Goal: Transaction & Acquisition: Purchase product/service

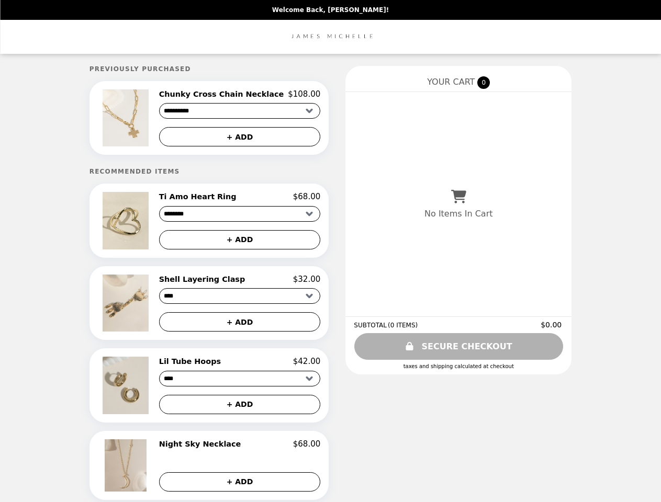
click at [143, 119] on img at bounding box center [127, 118] width 48 height 57
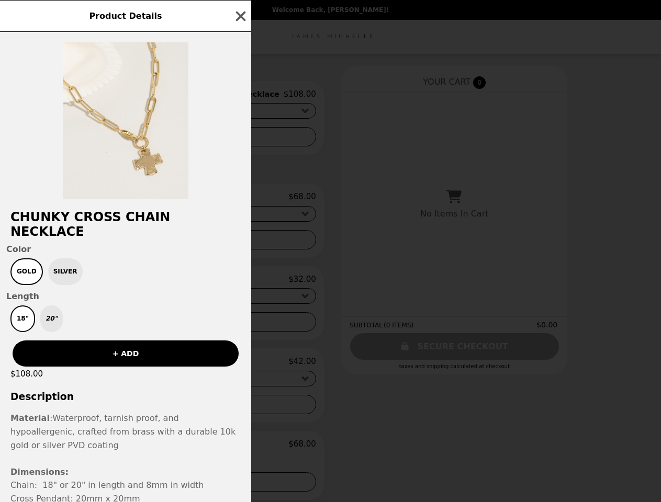
click at [239, 96] on div "Product Details Chunky Cross Chain Necklace Color Gold Silver Length 18" 20" + …" at bounding box center [330, 251] width 661 height 502
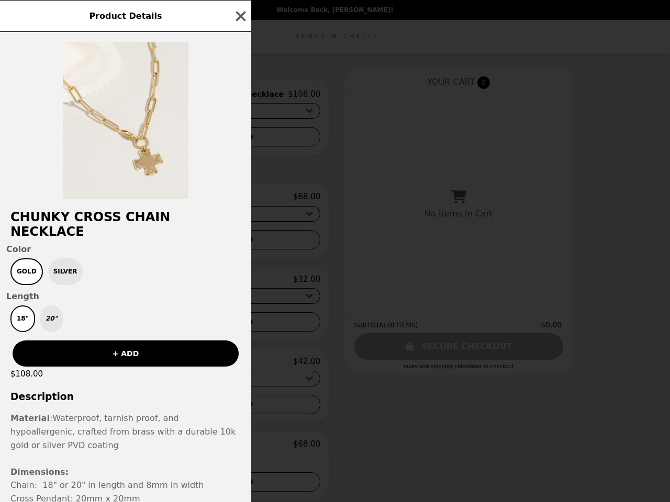
click at [239, 139] on div at bounding box center [125, 115] width 251 height 167
click at [143, 224] on h2 "Chunky Cross Chain Necklace" at bounding box center [125, 224] width 251 height 29
click at [239, 200] on div "Product Details Chunky Cross Chain Necklace Color Gold Silver Length 18" 20" + …" at bounding box center [335, 251] width 670 height 502
click at [239, 244] on span "Color" at bounding box center [125, 249] width 239 height 10
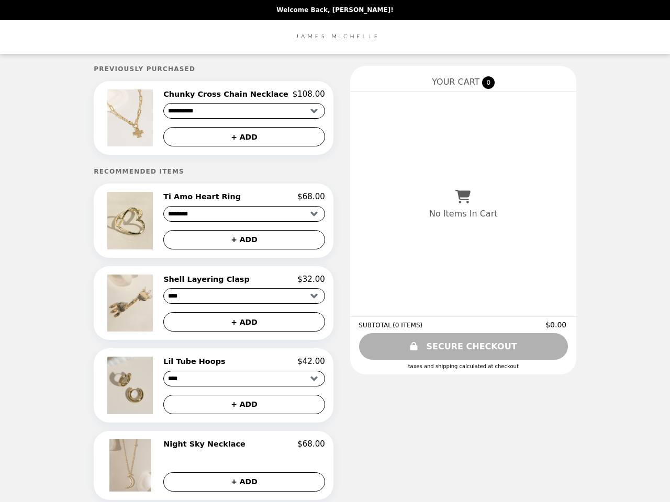
click at [143, 307] on img at bounding box center [131, 303] width 49 height 57
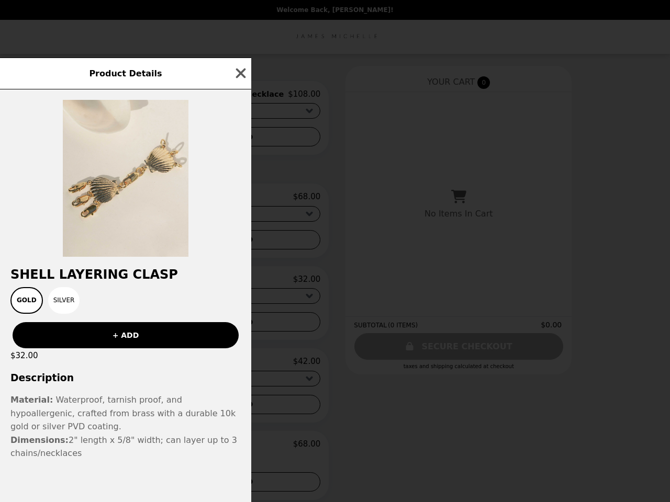
click at [239, 284] on div "Product Details Shell Layering Clasp Gold Silver + ADD $32.00 Description Mater…" at bounding box center [335, 251] width 670 height 502
click at [239, 327] on div "+ ADD" at bounding box center [125, 331] width 251 height 35
click at [143, 390] on div "Shell Layering Clasp Gold Silver + ADD $32.00 Description Material: Waterproof,…" at bounding box center [125, 296] width 251 height 413
